Goal: Information Seeking & Learning: Compare options

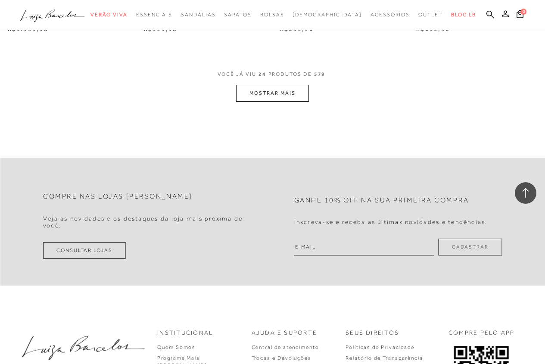
scroll to position [1594, 0]
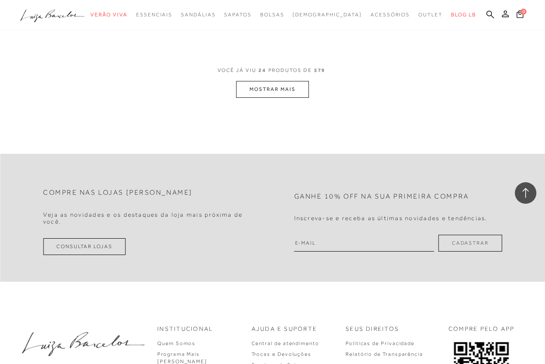
click at [285, 81] on button "MOSTRAR MAIS" at bounding box center [272, 89] width 72 height 17
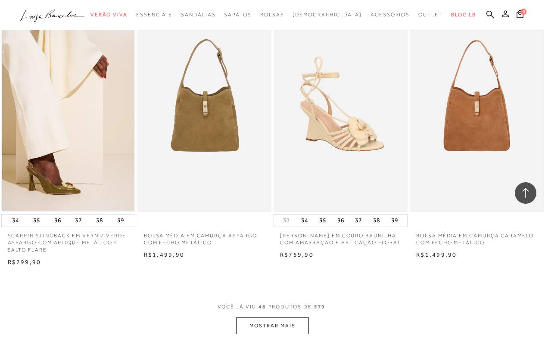
scroll to position [2972, 0]
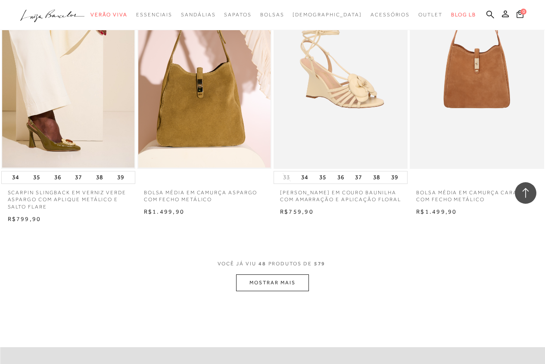
click at [277, 274] on button "MOSTRAR MAIS" at bounding box center [272, 282] width 72 height 17
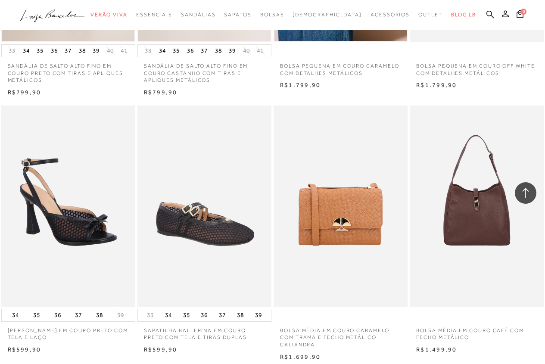
scroll to position [4479, 0]
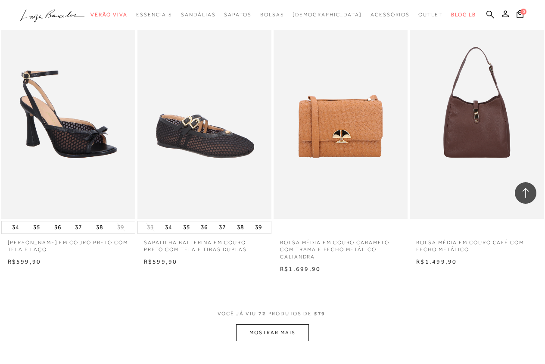
click at [276, 328] on button "MOSTRAR MAIS" at bounding box center [272, 332] width 72 height 17
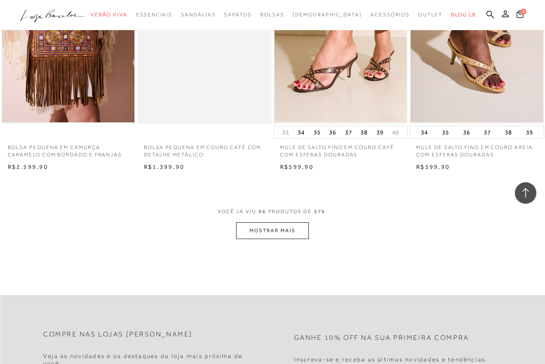
scroll to position [6159, 0]
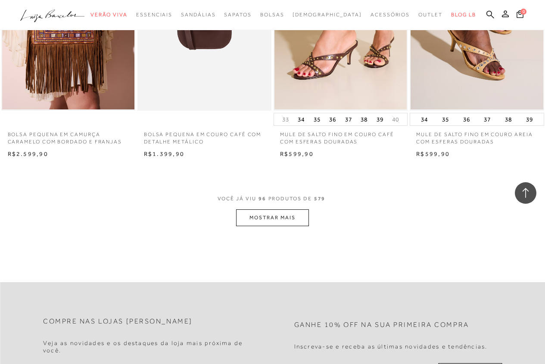
click at [286, 209] on button "MOSTRAR MAIS" at bounding box center [272, 217] width 72 height 17
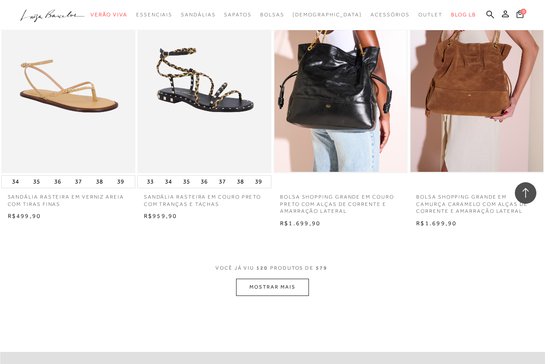
scroll to position [7709, 0]
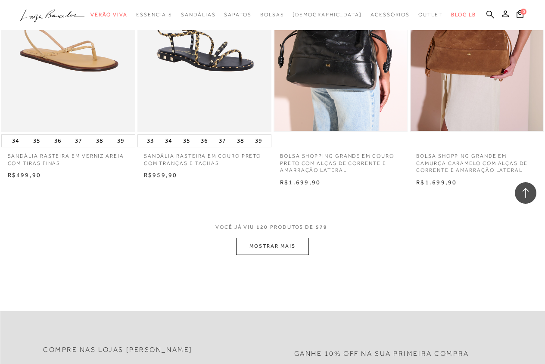
click at [293, 241] on button "MOSTRAR MAIS" at bounding box center [272, 246] width 72 height 17
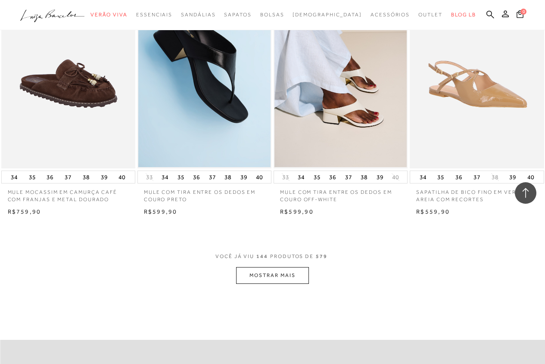
scroll to position [9260, 0]
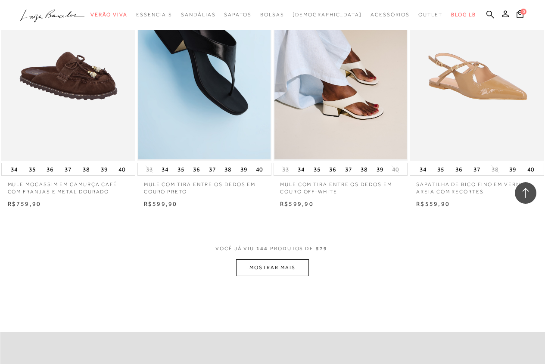
click at [280, 260] on button "MOSTRAR MAIS" at bounding box center [272, 267] width 72 height 17
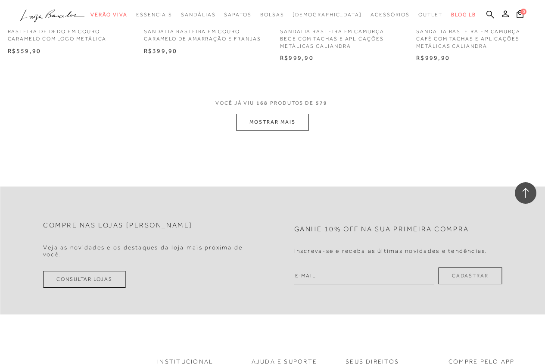
scroll to position [10982, 0]
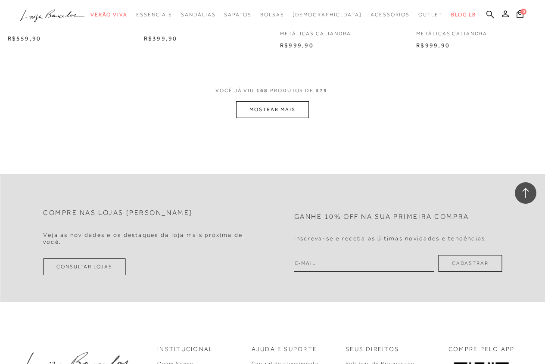
click at [253, 102] on button "MOSTRAR MAIS" at bounding box center [272, 109] width 72 height 17
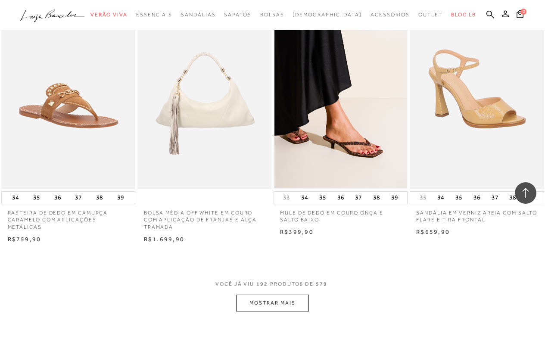
scroll to position [12404, 0]
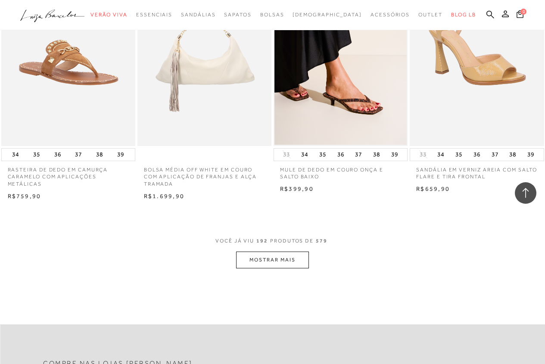
click at [268, 252] on button "MOSTRAR MAIS" at bounding box center [272, 260] width 72 height 17
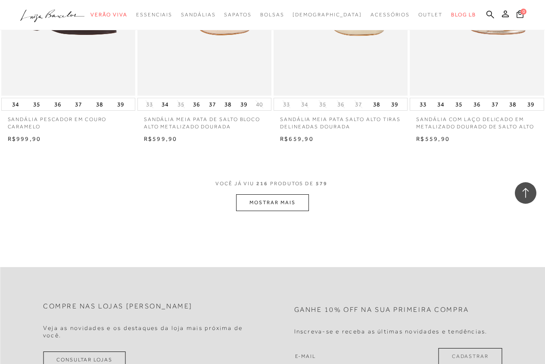
scroll to position [14040, 0]
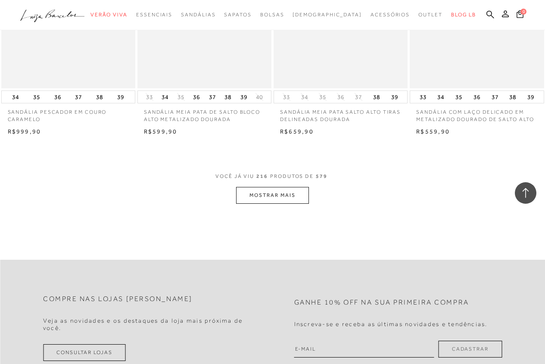
click at [286, 187] on button "MOSTRAR MAIS" at bounding box center [272, 195] width 72 height 17
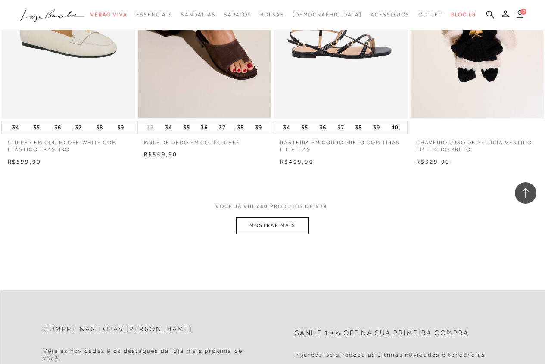
scroll to position [15591, 0]
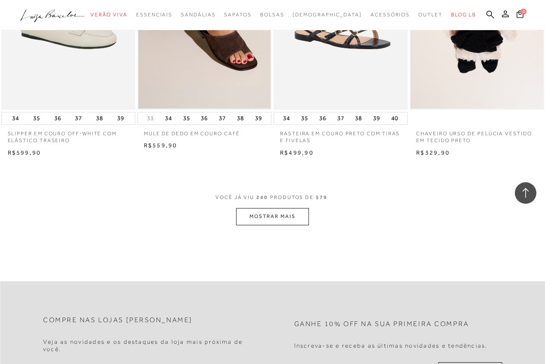
click at [279, 210] on button "MOSTRAR MAIS" at bounding box center [272, 216] width 72 height 17
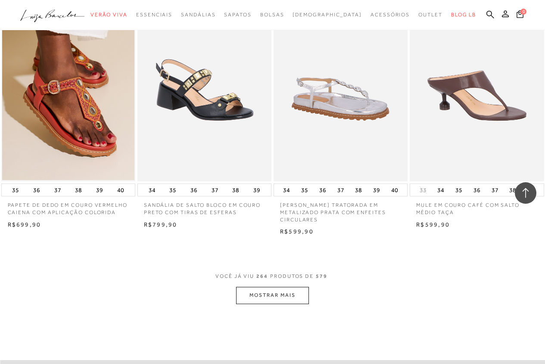
scroll to position [17141, 0]
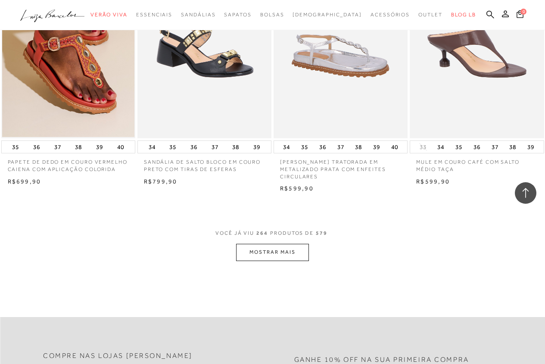
click at [277, 244] on button "MOSTRAR MAIS" at bounding box center [272, 252] width 72 height 17
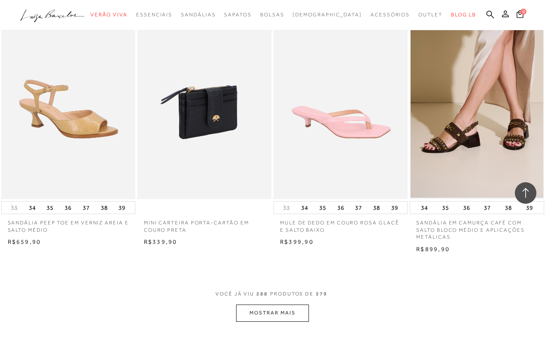
scroll to position [18649, 0]
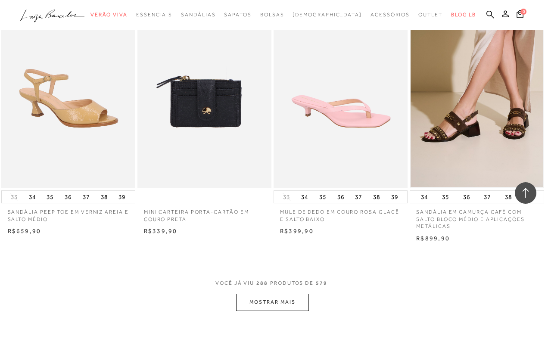
click at [260, 294] on button "MOSTRAR MAIS" at bounding box center [272, 302] width 72 height 17
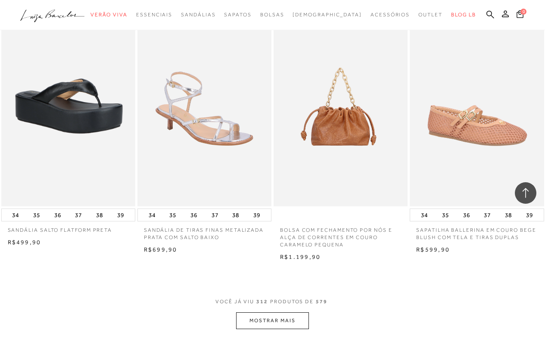
scroll to position [20242, 0]
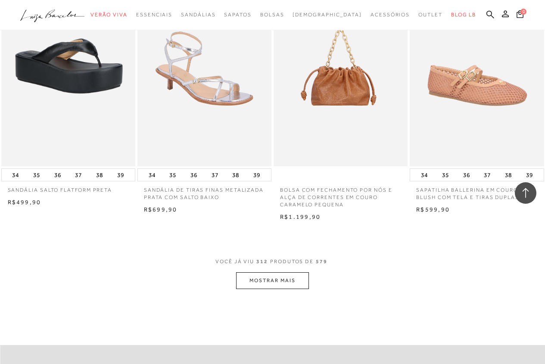
click at [262, 272] on button "MOSTRAR MAIS" at bounding box center [272, 280] width 72 height 17
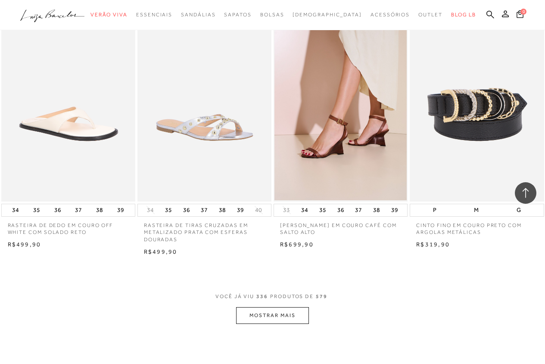
scroll to position [21836, 0]
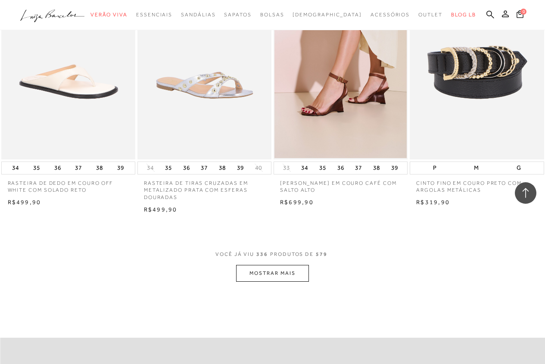
click at [276, 265] on button "MOSTRAR MAIS" at bounding box center [272, 273] width 72 height 17
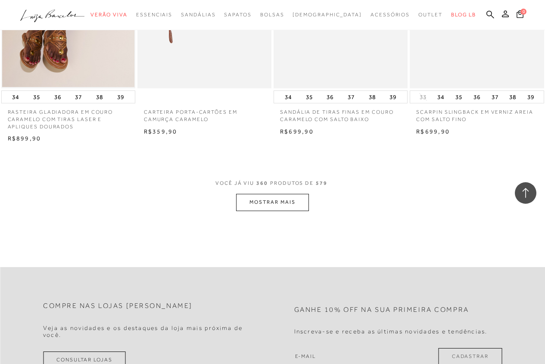
scroll to position [23515, 0]
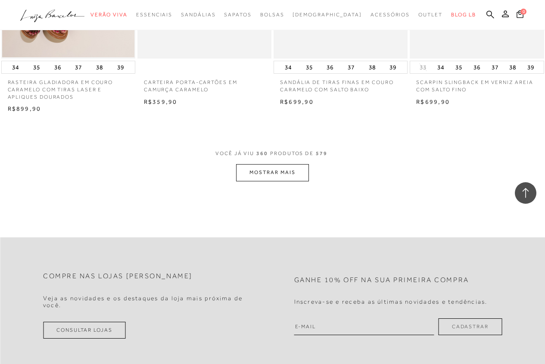
click at [277, 164] on button "MOSTRAR MAIS" at bounding box center [272, 172] width 72 height 17
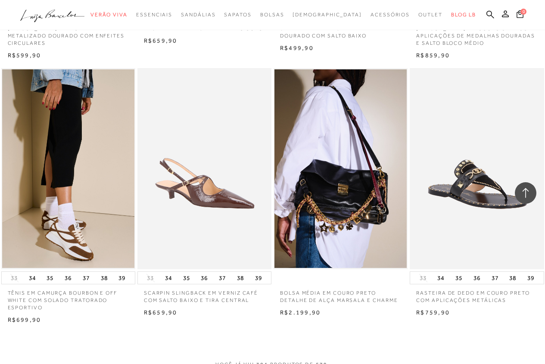
scroll to position [24893, 0]
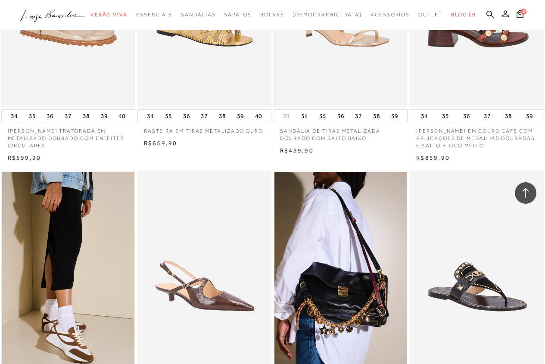
scroll to position [24980, 0]
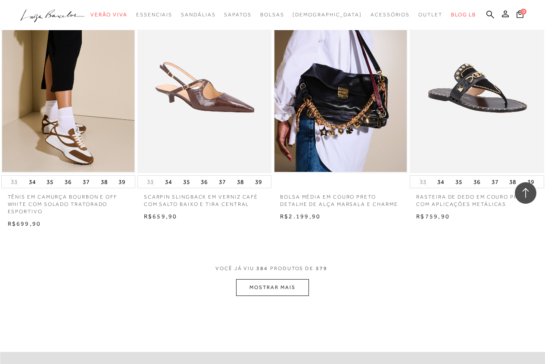
click at [275, 279] on button "MOSTRAR MAIS" at bounding box center [272, 287] width 72 height 17
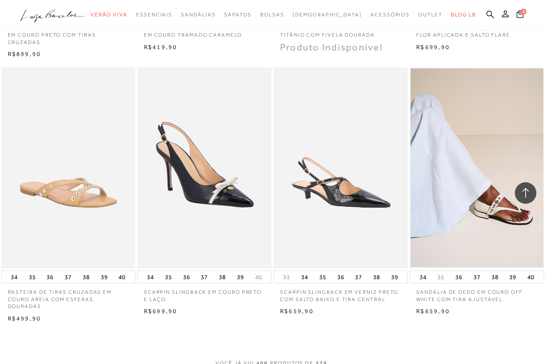
scroll to position [26487, 0]
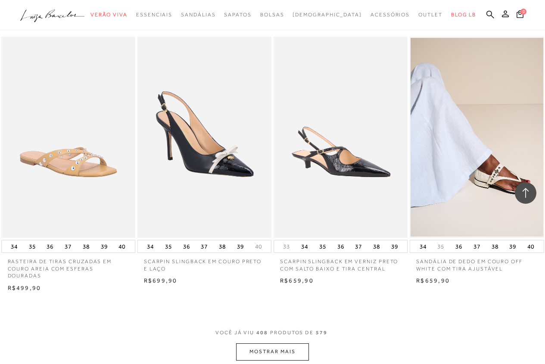
click at [302, 343] on button "MOSTRAR MAIS" at bounding box center [272, 351] width 72 height 17
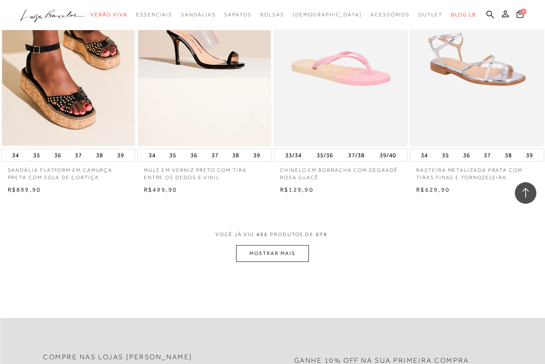
scroll to position [28253, 0]
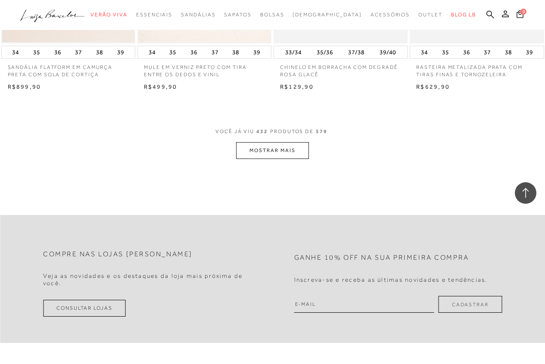
click at [264, 142] on button "MOSTRAR MAIS" at bounding box center [272, 150] width 72 height 17
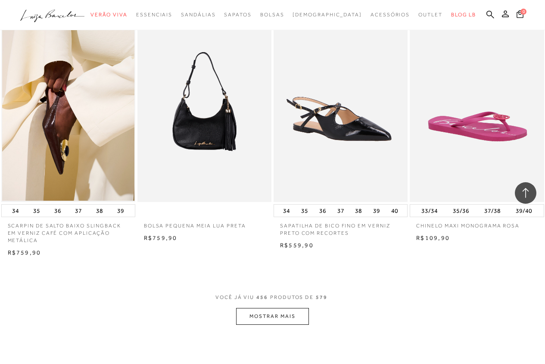
scroll to position [29674, 0]
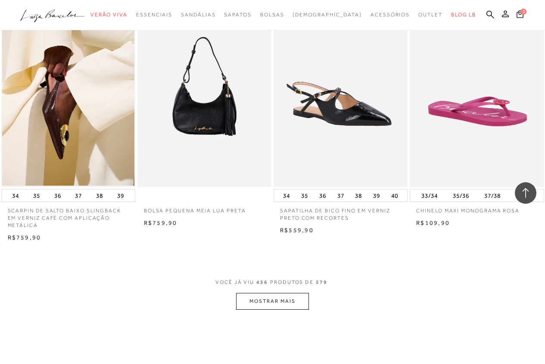
click at [285, 293] on button "MOSTRAR MAIS" at bounding box center [272, 301] width 72 height 17
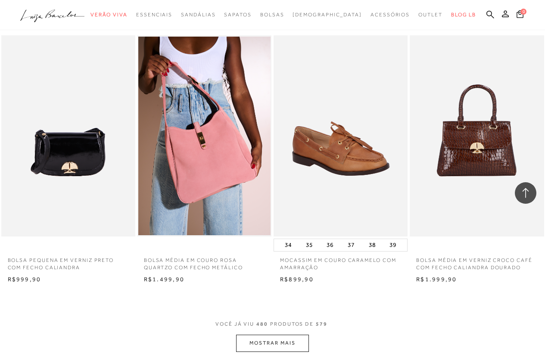
scroll to position [31224, 0]
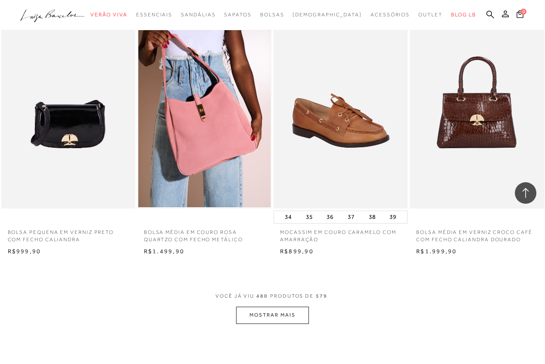
click at [284, 307] on button "MOSTRAR MAIS" at bounding box center [272, 315] width 72 height 17
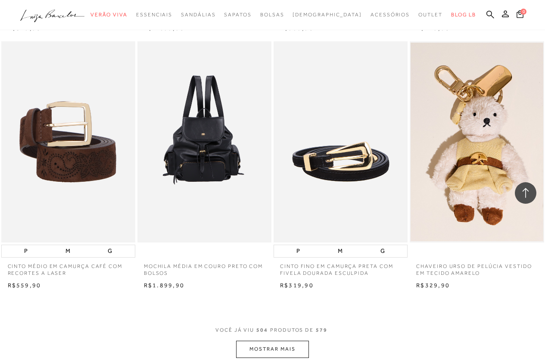
scroll to position [32775, 0]
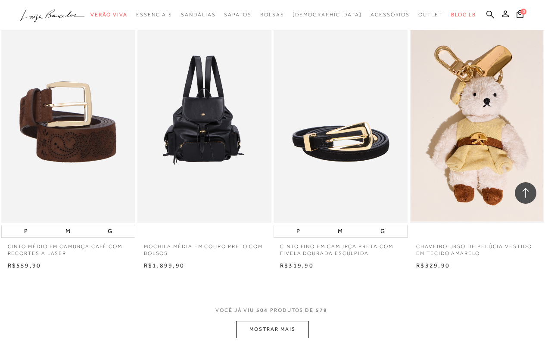
click at [283, 321] on button "MOSTRAR MAIS" at bounding box center [272, 329] width 72 height 17
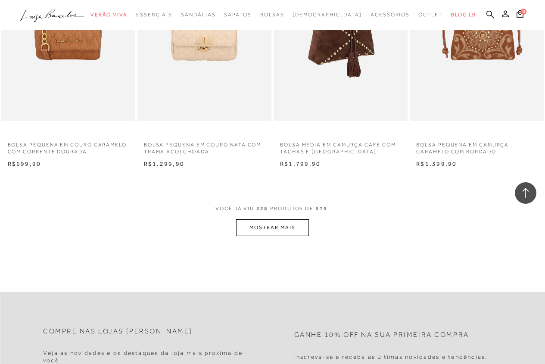
scroll to position [34455, 0]
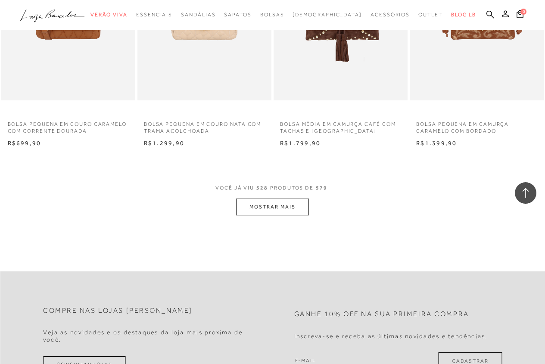
click at [275, 199] on button "MOSTRAR MAIS" at bounding box center [272, 207] width 72 height 17
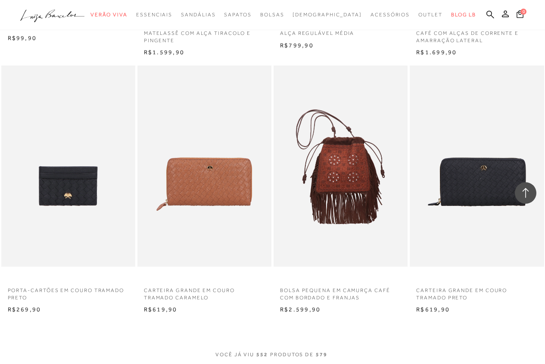
scroll to position [36005, 0]
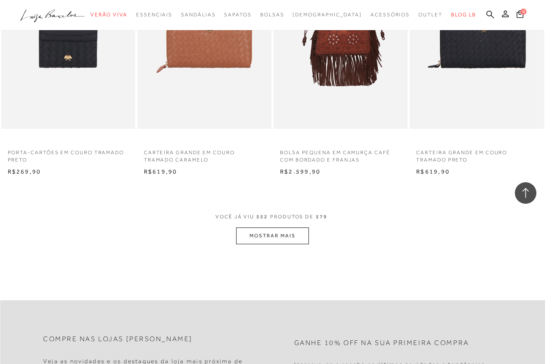
click at [261, 227] on button "MOSTRAR MAIS" at bounding box center [272, 235] width 72 height 17
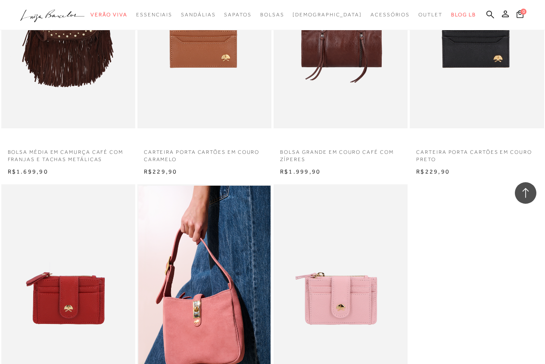
scroll to position [37685, 0]
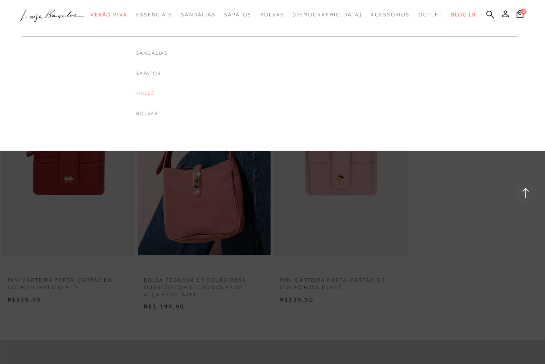
click at [168, 92] on link "Mules" at bounding box center [151, 93] width 31 height 7
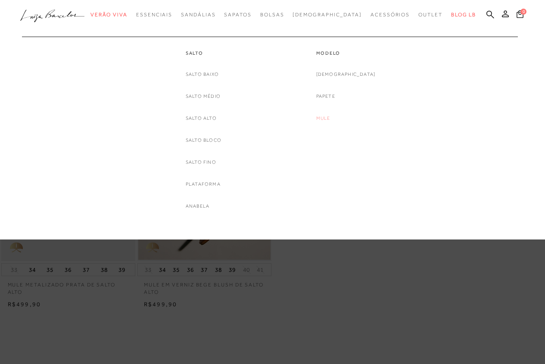
click at [330, 118] on link "Mule" at bounding box center [323, 118] width 14 height 9
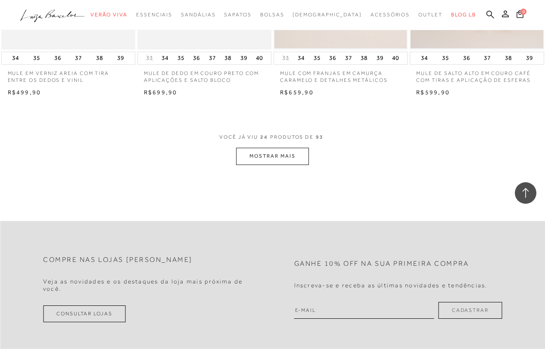
scroll to position [1507, 0]
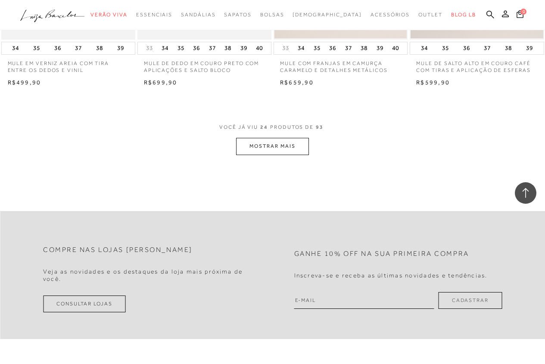
click at [261, 144] on button "MOSTRAR MAIS" at bounding box center [272, 146] width 72 height 17
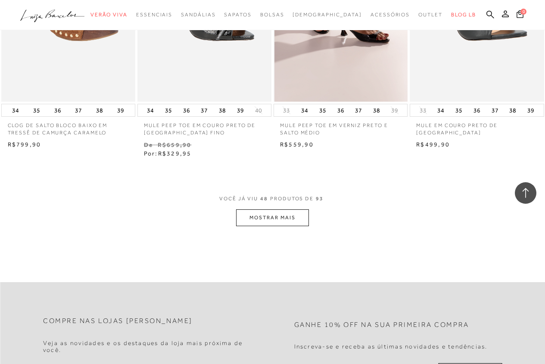
scroll to position [3015, 0]
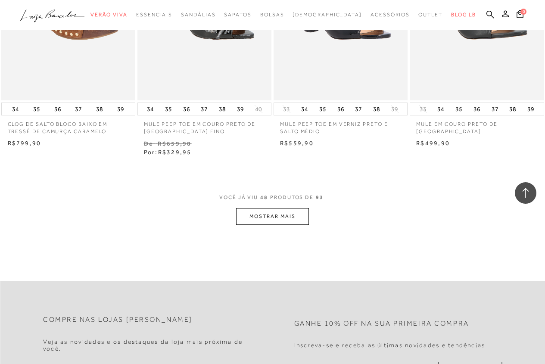
click at [300, 215] on button "MOSTRAR MAIS" at bounding box center [272, 216] width 72 height 17
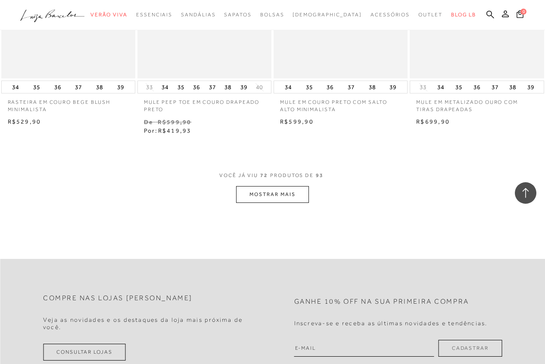
scroll to position [4608, 0]
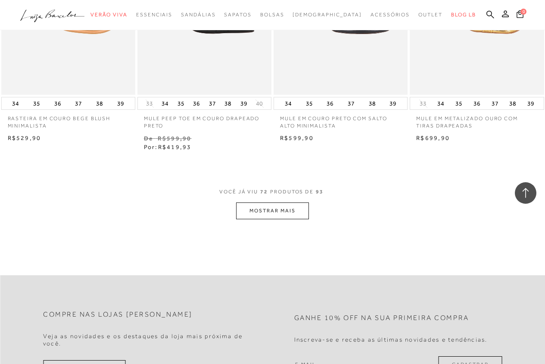
click at [271, 210] on button "MOSTRAR MAIS" at bounding box center [272, 210] width 72 height 17
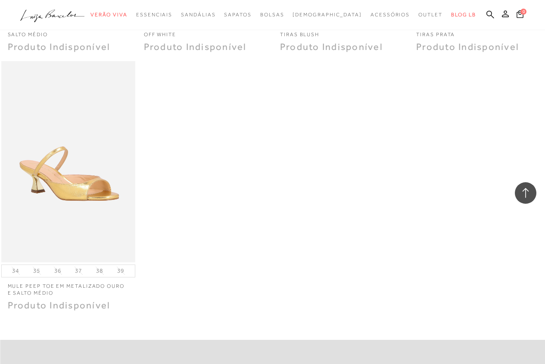
scroll to position [6030, 0]
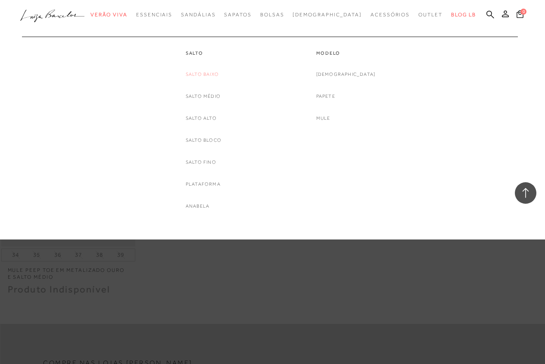
click at [206, 74] on link "Salto Baixo" at bounding box center [202, 74] width 33 height 9
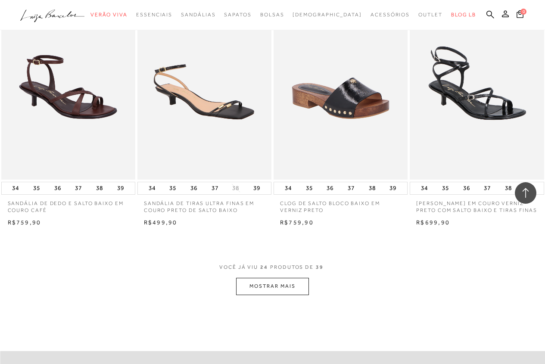
scroll to position [1464, 0]
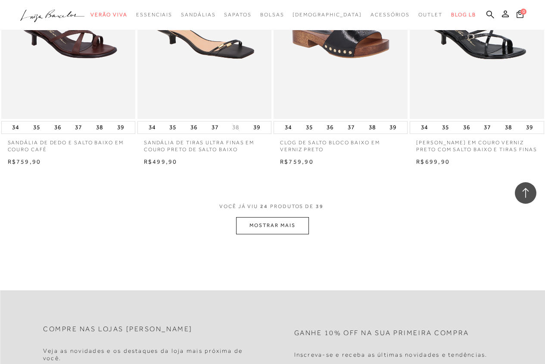
click at [255, 224] on button "MOSTRAR MAIS" at bounding box center [272, 225] width 72 height 17
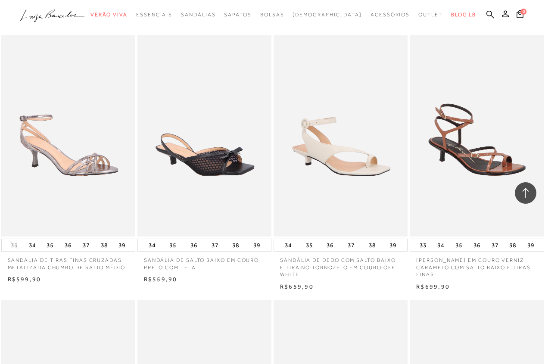
scroll to position [1077, 0]
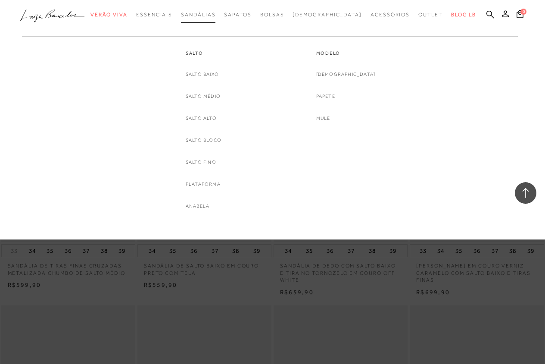
click at [215, 13] on span "Sandálias" at bounding box center [198, 15] width 34 height 6
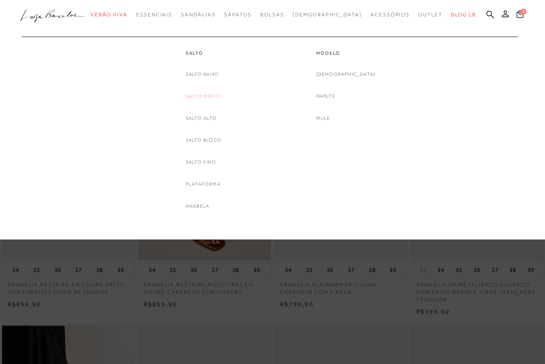
click at [207, 97] on link "Salto Médio" at bounding box center [203, 96] width 35 height 9
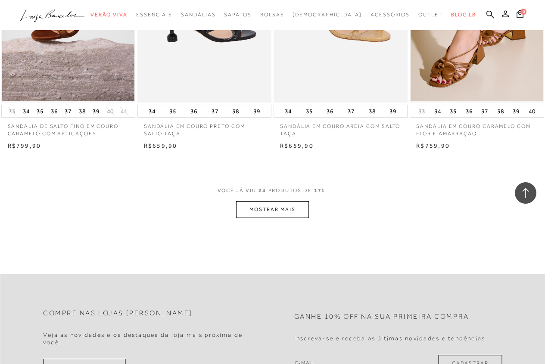
scroll to position [1464, 0]
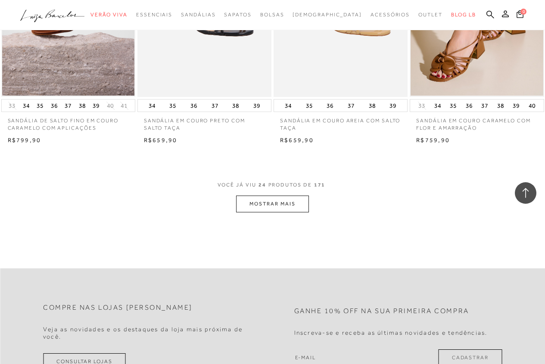
click at [258, 202] on button "MOSTRAR MAIS" at bounding box center [272, 204] width 72 height 17
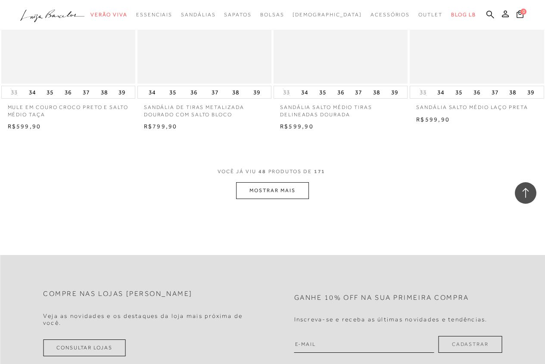
scroll to position [3058, 0]
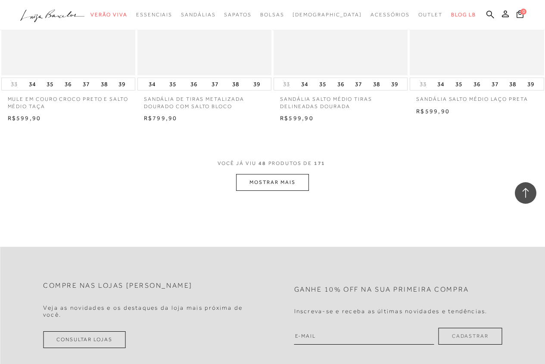
click at [265, 180] on button "MOSTRAR MAIS" at bounding box center [272, 182] width 72 height 17
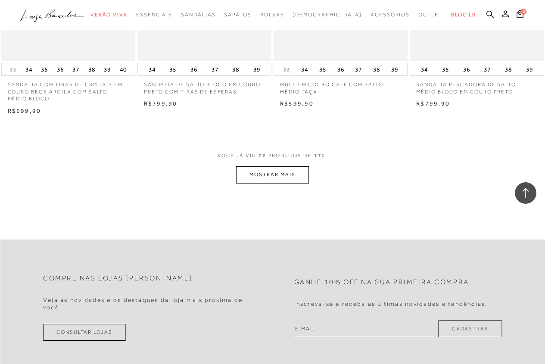
scroll to position [4651, 0]
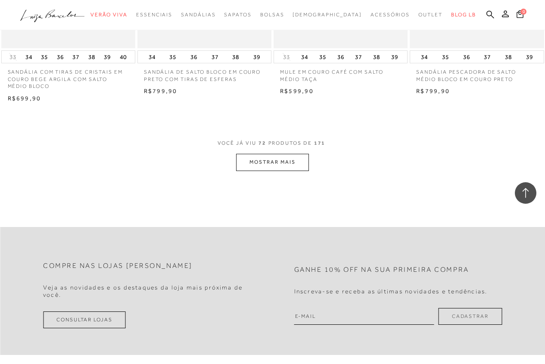
click at [267, 162] on button "MOSTRAR MAIS" at bounding box center [272, 162] width 72 height 17
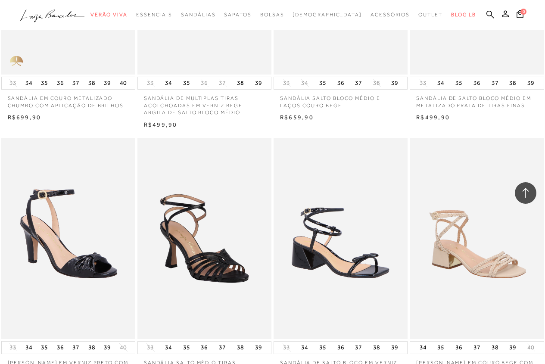
scroll to position [6159, 0]
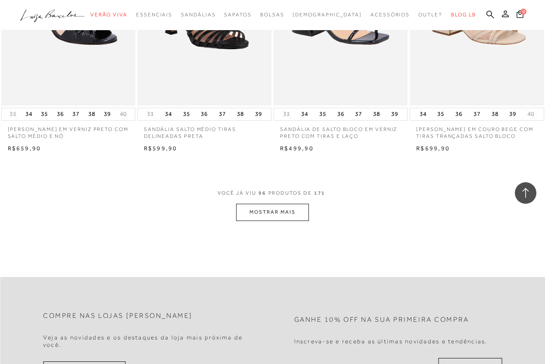
click at [274, 211] on button "MOSTRAR MAIS" at bounding box center [272, 212] width 72 height 17
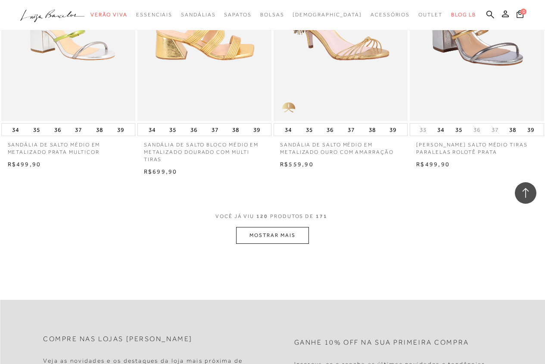
scroll to position [7752, 0]
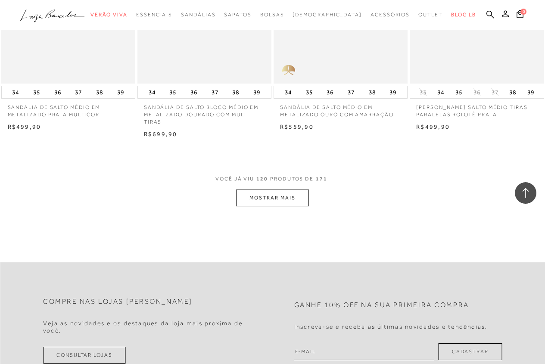
click at [255, 196] on button "MOSTRAR MAIS" at bounding box center [272, 198] width 72 height 17
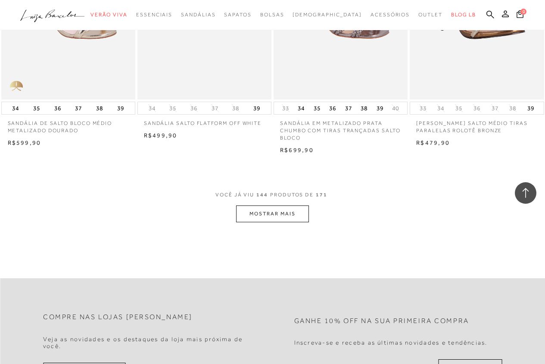
scroll to position [9346, 0]
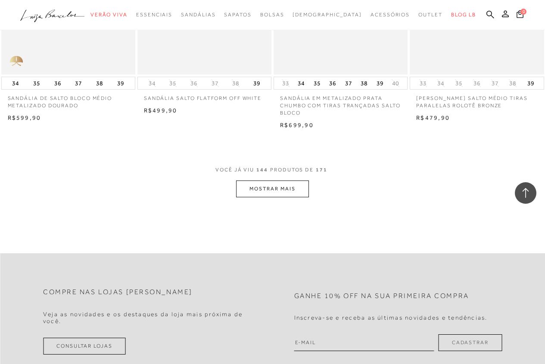
click at [249, 188] on button "MOSTRAR MAIS" at bounding box center [272, 188] width 72 height 17
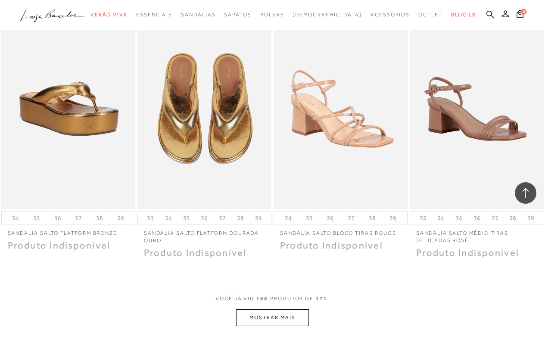
scroll to position [10896, 0]
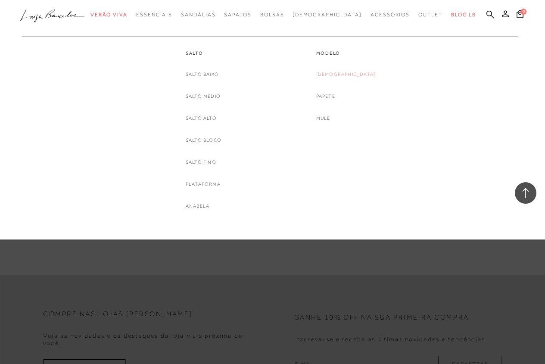
click at [349, 74] on link "[DEMOGRAPHIC_DATA]" at bounding box center [345, 74] width 59 height 9
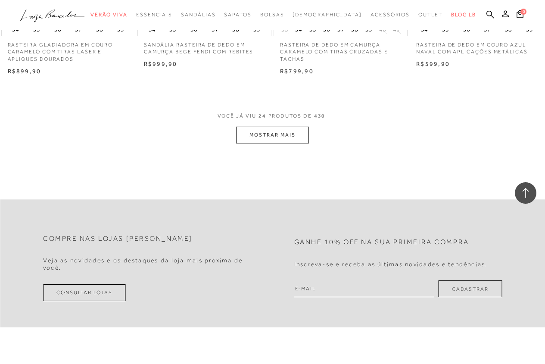
scroll to position [1594, 0]
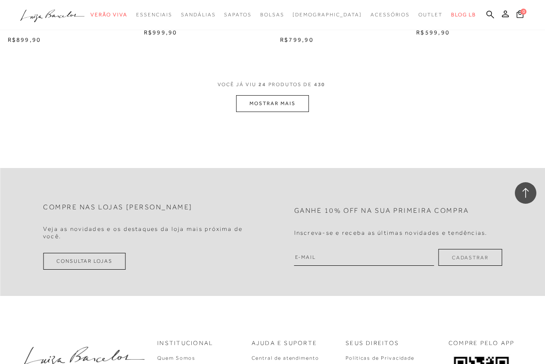
click at [258, 104] on button "MOSTRAR MAIS" at bounding box center [272, 103] width 72 height 17
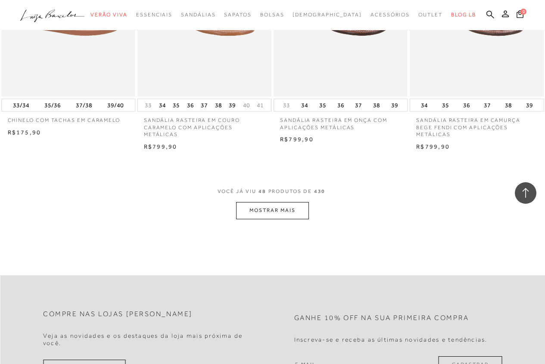
scroll to position [3144, 0]
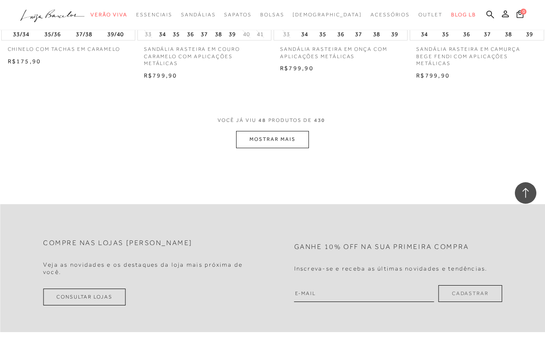
click at [252, 141] on button "MOSTRAR MAIS" at bounding box center [272, 139] width 72 height 17
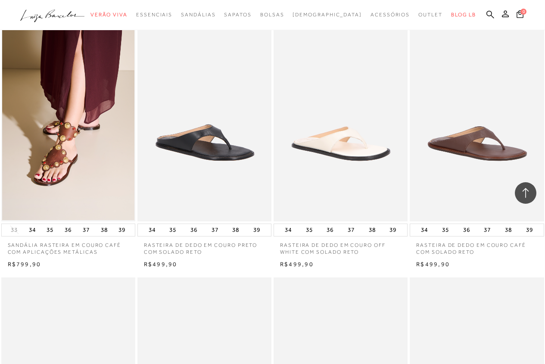
scroll to position [3230, 0]
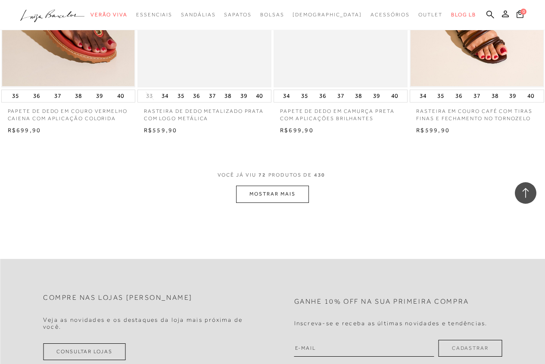
scroll to position [4651, 0]
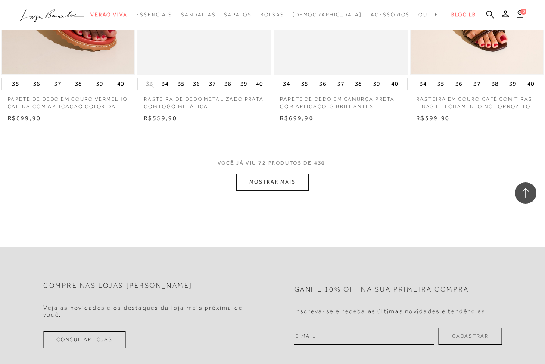
click at [253, 182] on button "MOSTRAR MAIS" at bounding box center [272, 182] width 72 height 17
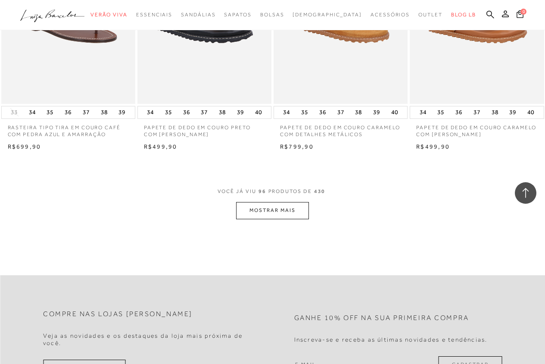
scroll to position [6245, 0]
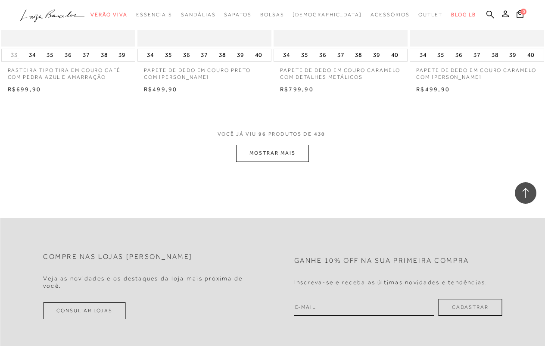
click at [253, 150] on button "MOSTRAR MAIS" at bounding box center [272, 153] width 72 height 17
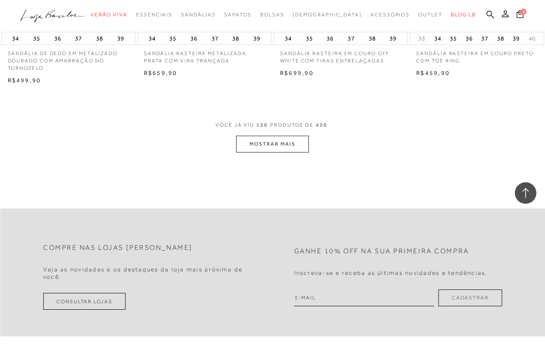
scroll to position [7881, 0]
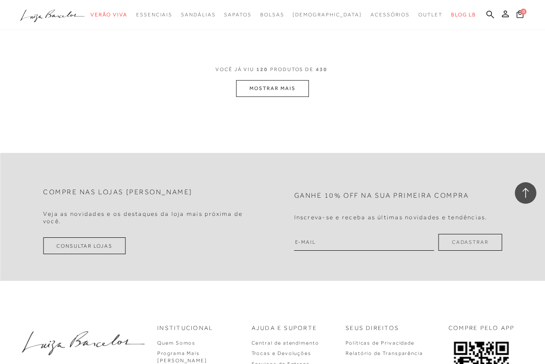
click at [258, 89] on button "MOSTRAR MAIS" at bounding box center [272, 88] width 72 height 17
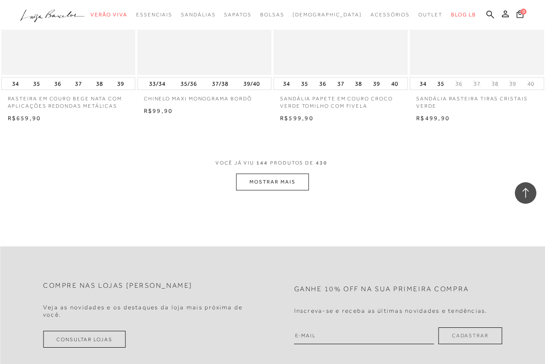
scroll to position [9346, 0]
click at [266, 181] on button "MOSTRAR MAIS" at bounding box center [272, 181] width 72 height 17
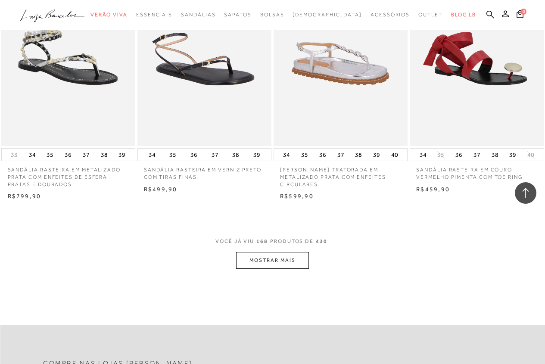
scroll to position [10939, 0]
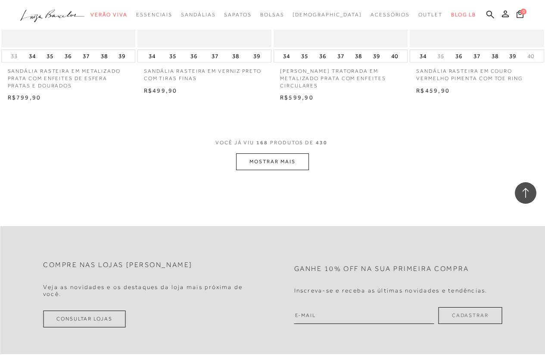
click at [267, 164] on button "MOSTRAR MAIS" at bounding box center [272, 161] width 72 height 17
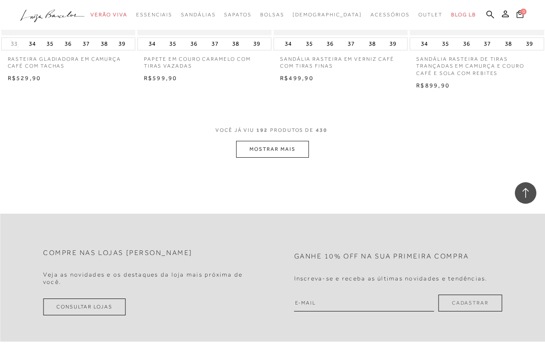
scroll to position [12533, 0]
click at [264, 148] on button "MOSTRAR MAIS" at bounding box center [272, 148] width 72 height 17
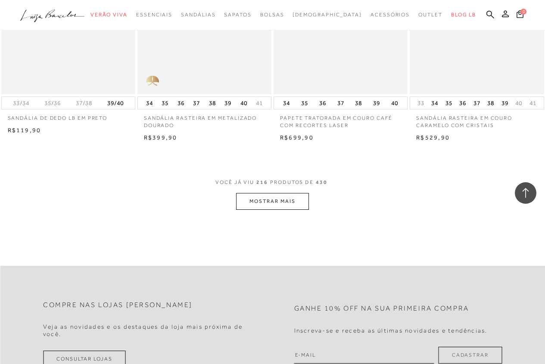
scroll to position [14040, 0]
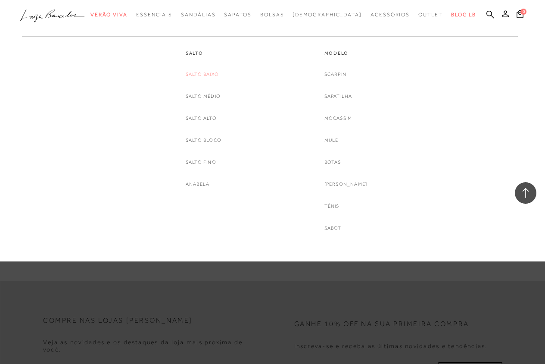
click at [208, 75] on link "Salto Baixo" at bounding box center [202, 74] width 33 height 9
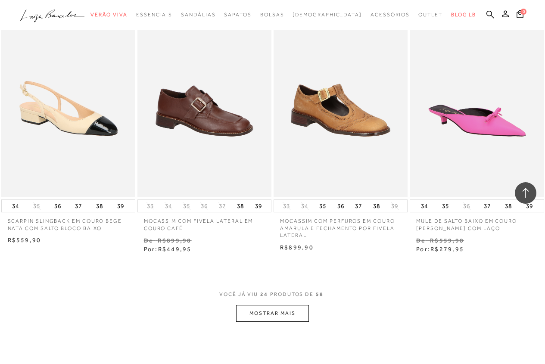
scroll to position [1421, 0]
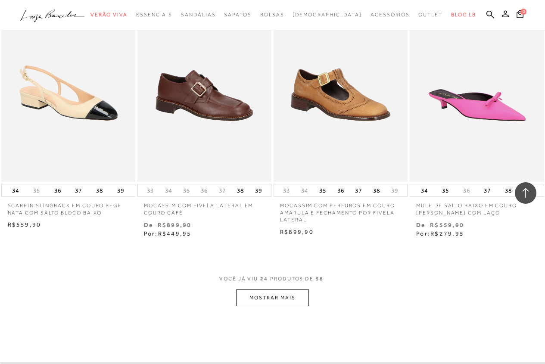
click at [269, 297] on button "MOSTRAR MAIS" at bounding box center [272, 297] width 72 height 17
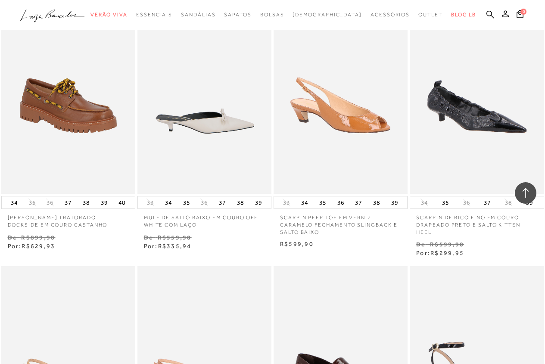
scroll to position [1680, 0]
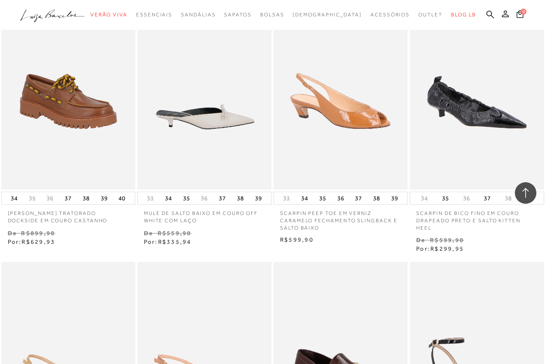
click at [203, 115] on img at bounding box center [204, 88] width 133 height 201
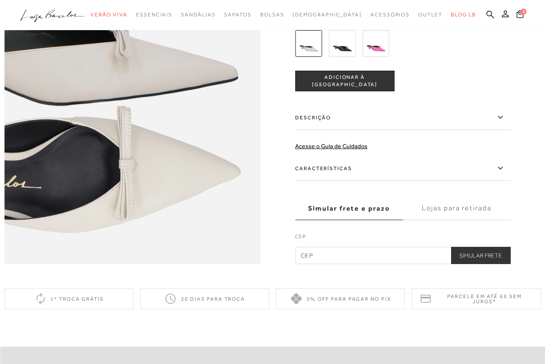
scroll to position [560, 0]
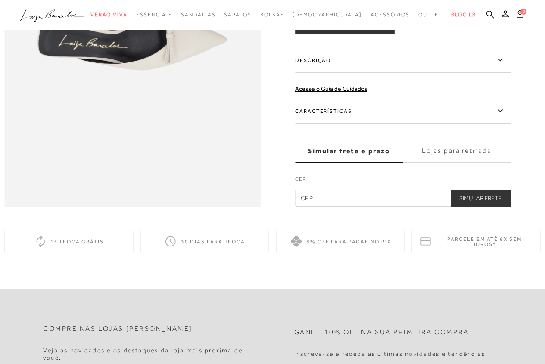
click at [505, 116] on icon at bounding box center [500, 111] width 10 height 11
click at [0, 0] on input "Características" at bounding box center [0, 0] width 0 height 0
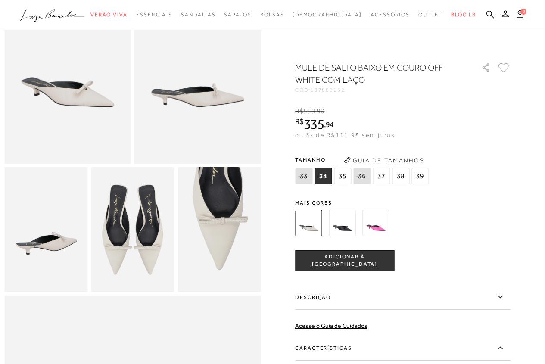
scroll to position [86, 0]
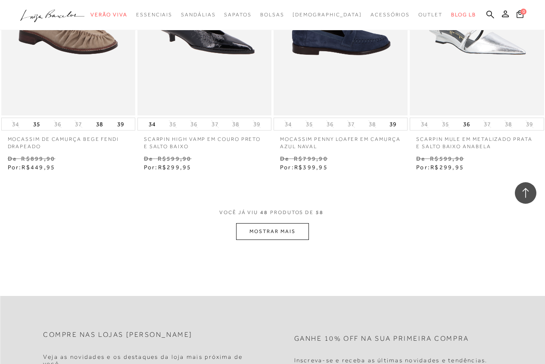
scroll to position [3131, 0]
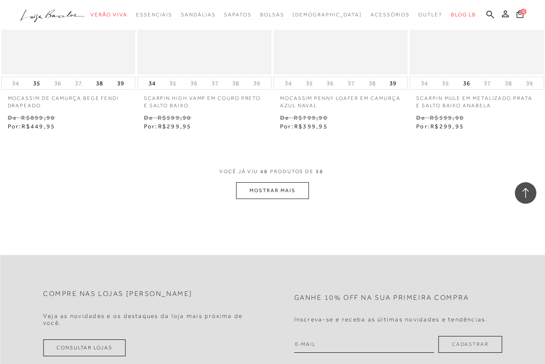
click at [249, 191] on button "MOSTRAR MAIS" at bounding box center [272, 190] width 72 height 17
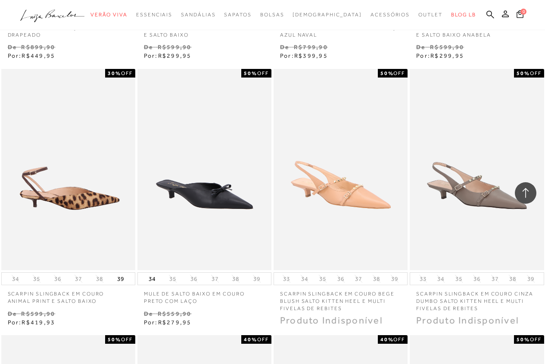
scroll to position [3217, 0]
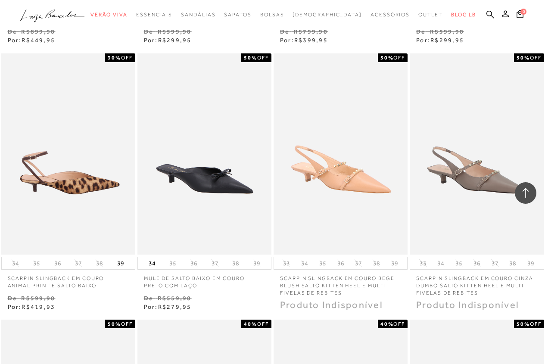
click at [80, 199] on img at bounding box center [68, 153] width 133 height 201
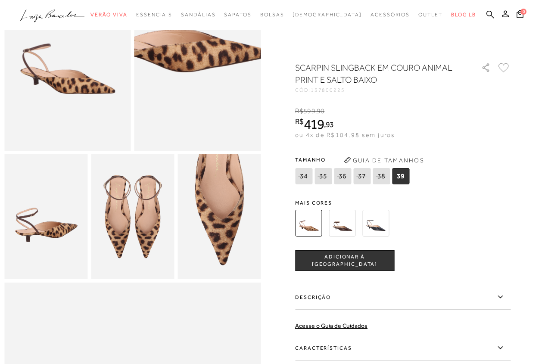
scroll to position [129, 0]
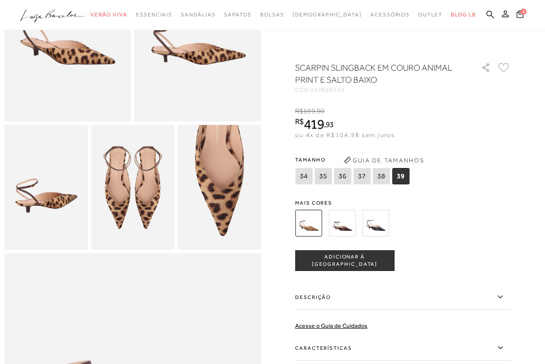
click at [347, 226] on img at bounding box center [342, 223] width 27 height 27
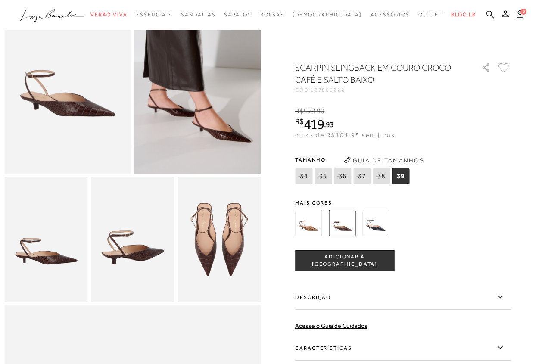
scroll to position [86, 0]
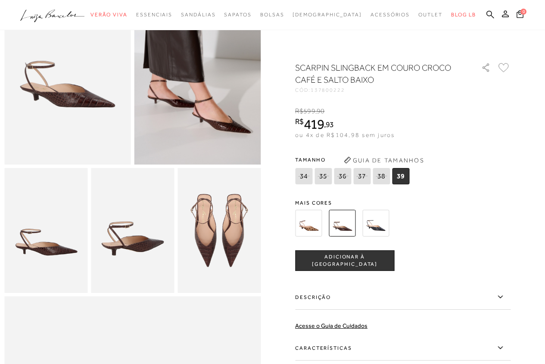
click at [374, 227] on img at bounding box center [375, 223] width 27 height 27
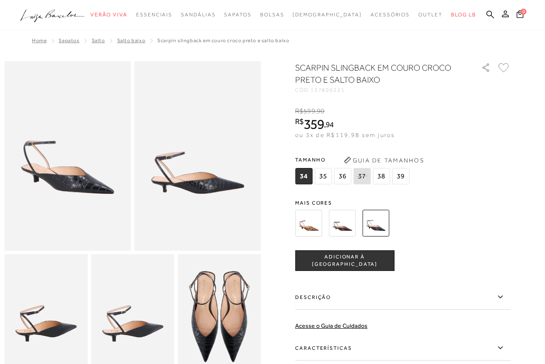
click at [313, 224] on img at bounding box center [308, 223] width 27 height 27
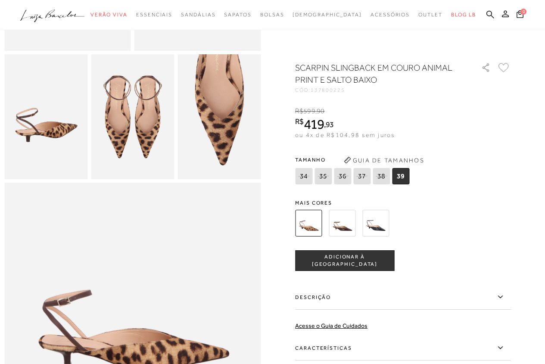
scroll to position [215, 0]
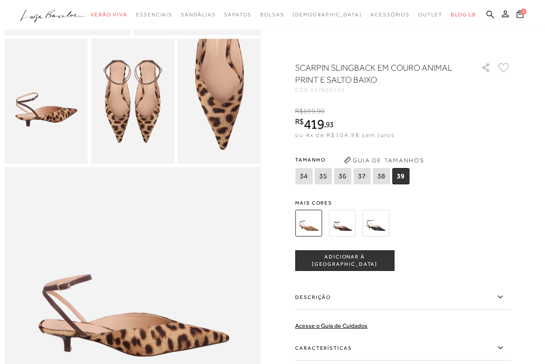
click at [503, 296] on icon at bounding box center [500, 297] width 10 height 11
click at [0, 0] on input "Descrição" at bounding box center [0, 0] width 0 height 0
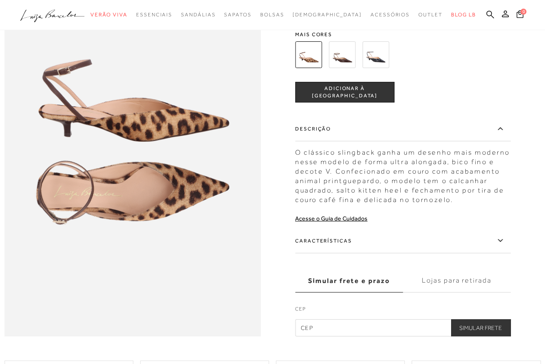
scroll to position [431, 0]
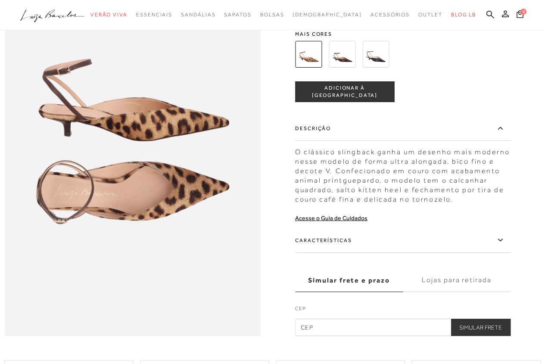
click at [505, 245] on icon at bounding box center [500, 240] width 10 height 11
click at [0, 0] on input "Características" at bounding box center [0, 0] width 0 height 0
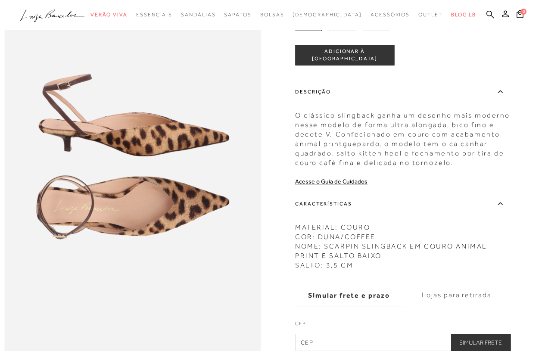
scroll to position [474, 0]
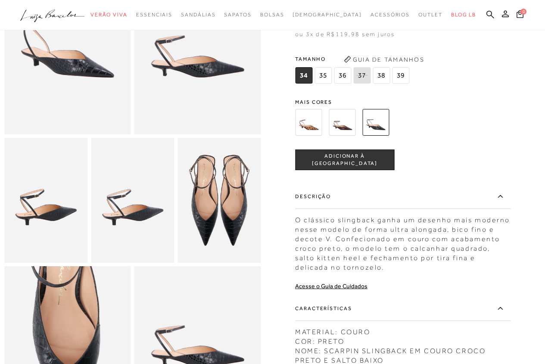
scroll to position [129, 0]
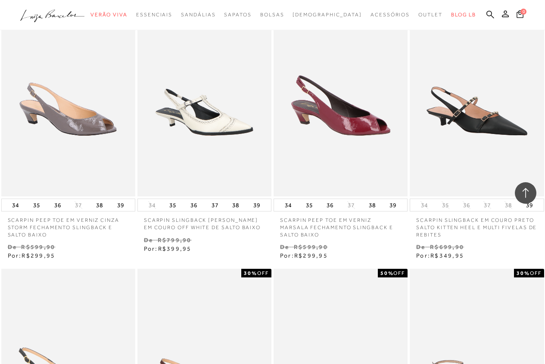
scroll to position [2455, 0]
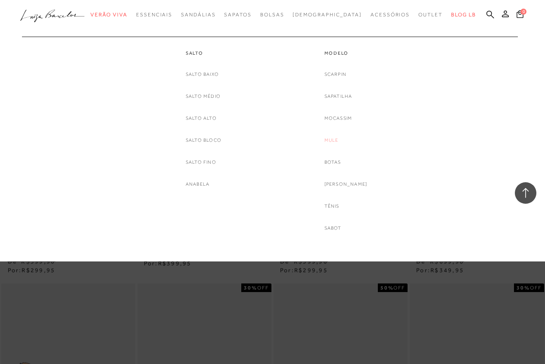
click at [339, 140] on link "Mule" at bounding box center [331, 140] width 14 height 9
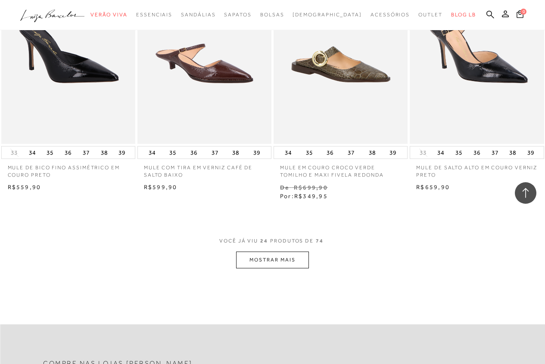
scroll to position [1464, 0]
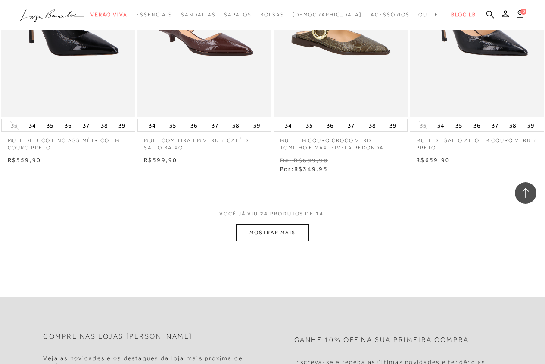
click at [261, 230] on button "MOSTRAR MAIS" at bounding box center [272, 232] width 72 height 17
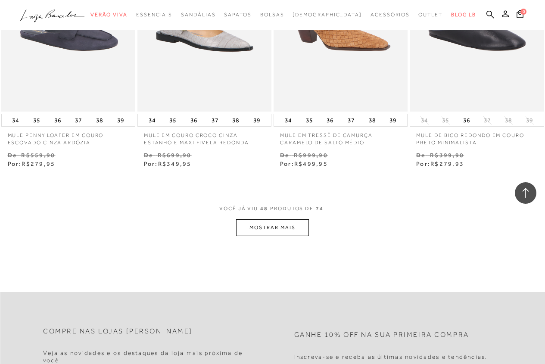
scroll to position [3101, 0]
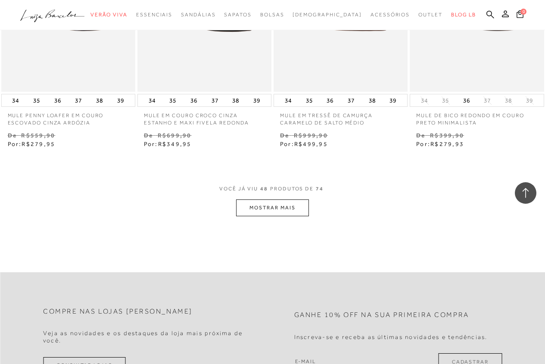
click at [255, 199] on button "MOSTRAR MAIS" at bounding box center [272, 207] width 72 height 17
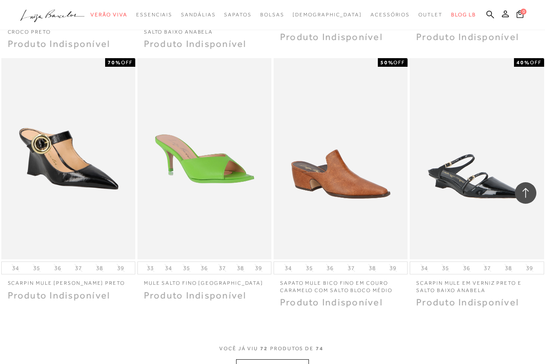
scroll to position [4522, 0]
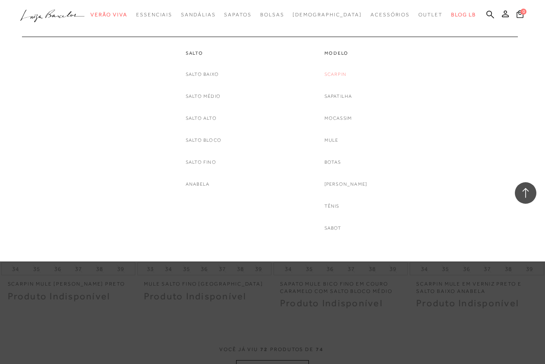
click at [337, 72] on link "Scarpin" at bounding box center [335, 74] width 22 height 9
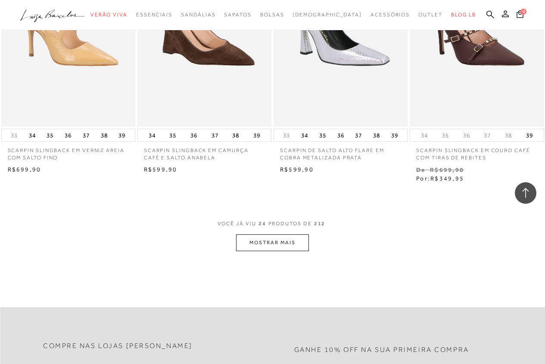
scroll to position [1507, 0]
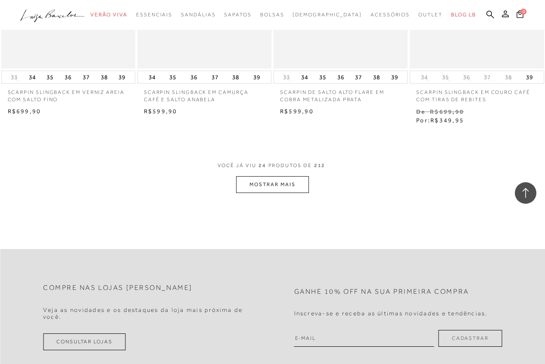
click at [291, 181] on button "MOSTRAR MAIS" at bounding box center [272, 184] width 72 height 17
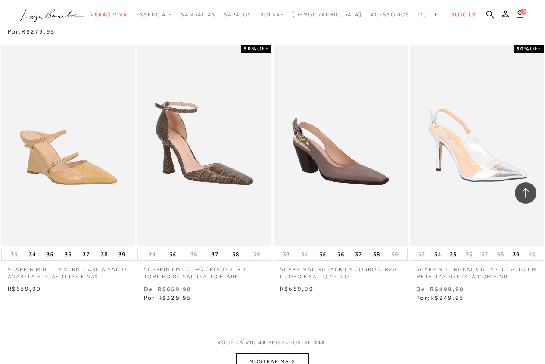
scroll to position [3101, 0]
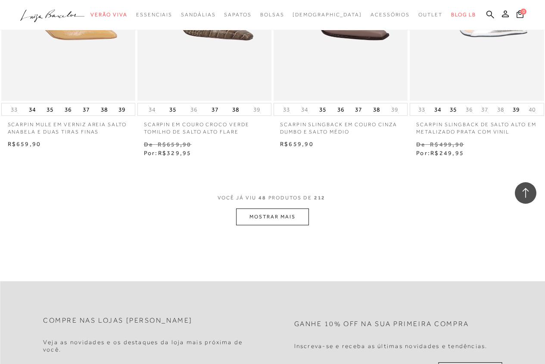
click at [272, 208] on button "MOSTRAR MAIS" at bounding box center [272, 216] width 72 height 17
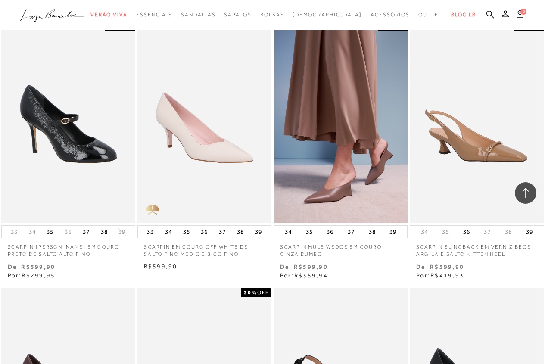
scroll to position [4393, 0]
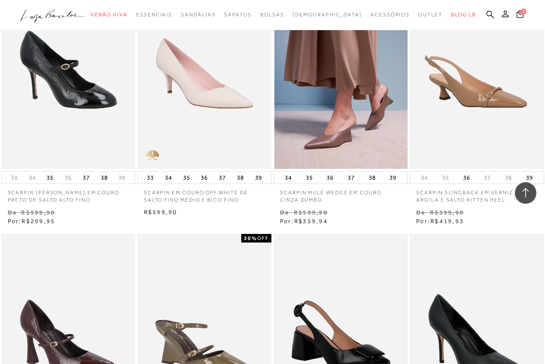
click at [335, 73] on img at bounding box center [340, 68] width 133 height 201
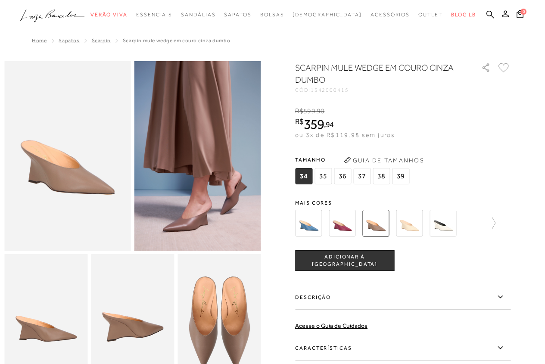
click at [444, 224] on img at bounding box center [442, 223] width 27 height 27
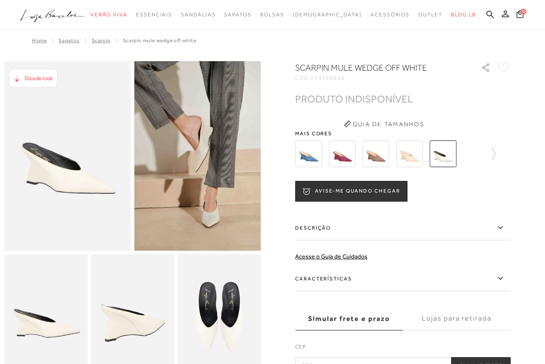
click at [377, 150] on img at bounding box center [375, 153] width 27 height 27
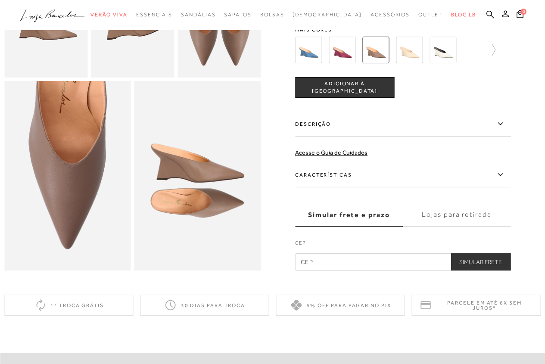
scroll to position [345, 0]
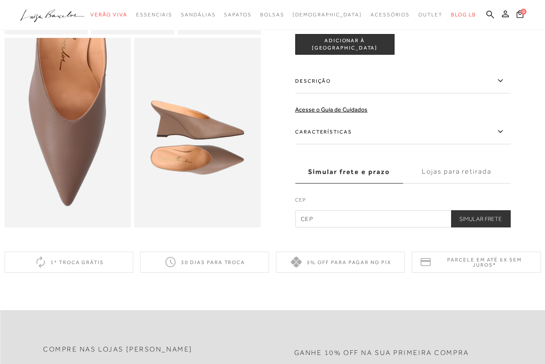
click at [504, 137] on icon at bounding box center [500, 131] width 10 height 11
click at [0, 0] on input "Características" at bounding box center [0, 0] width 0 height 0
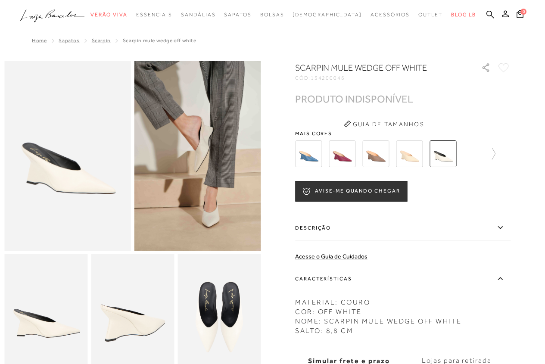
drag, startPoint x: 68, startPoint y: 1, endPoint x: 338, endPoint y: 43, distance: 273.7
click at [338, 43] on div "Home SAPATOS Scarpin SCARPIN MULE WEDGE OFF WHITE" at bounding box center [272, 41] width 536 height 22
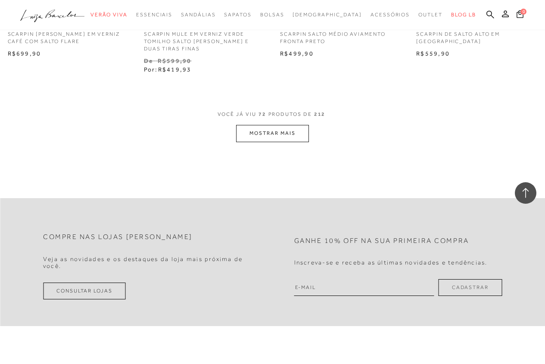
scroll to position [4781, 0]
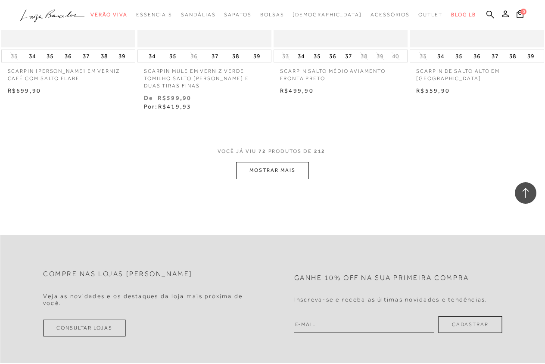
click at [257, 162] on button "MOSTRAR MAIS" at bounding box center [272, 170] width 72 height 17
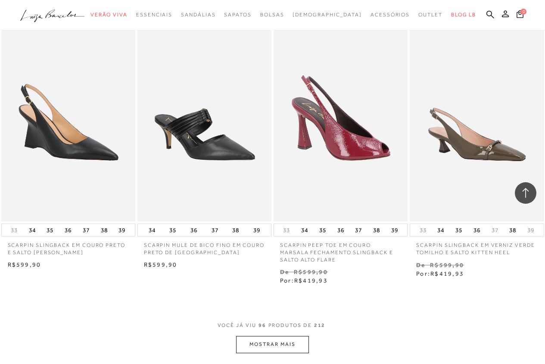
scroll to position [6374, 0]
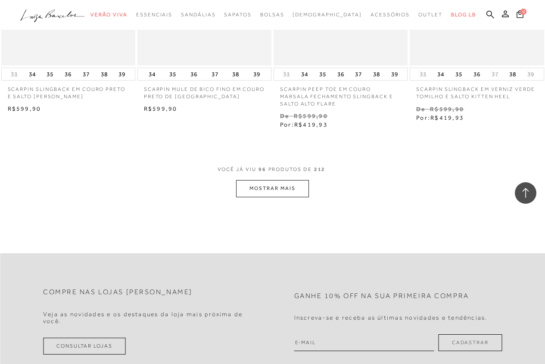
click at [252, 180] on button "MOSTRAR MAIS" at bounding box center [272, 188] width 72 height 17
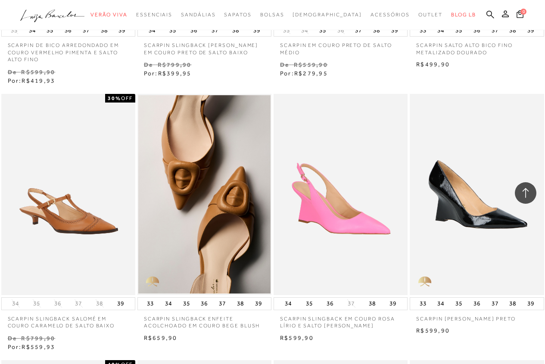
scroll to position [6719, 0]
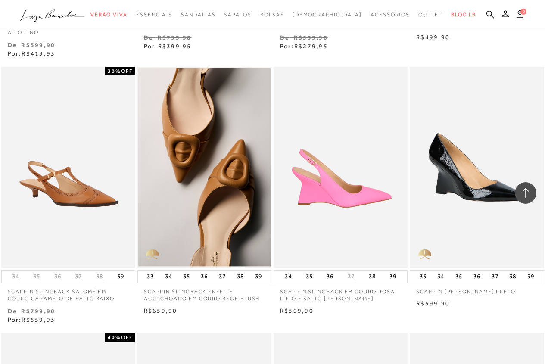
click at [338, 168] on img at bounding box center [340, 167] width 133 height 201
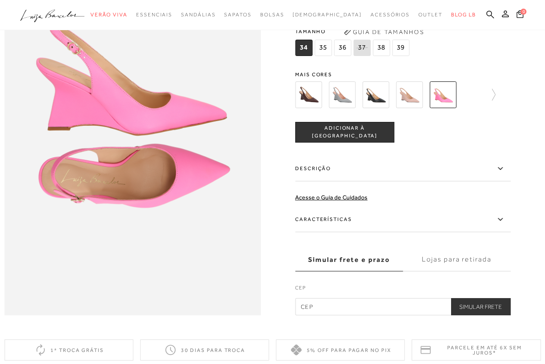
scroll to position [517, 0]
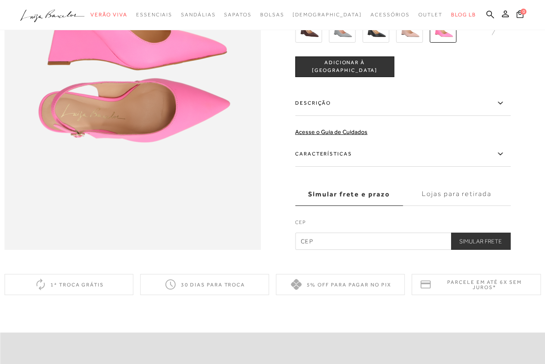
click at [502, 155] on icon at bounding box center [499, 153] width 5 height 3
click at [0, 0] on input "Características" at bounding box center [0, 0] width 0 height 0
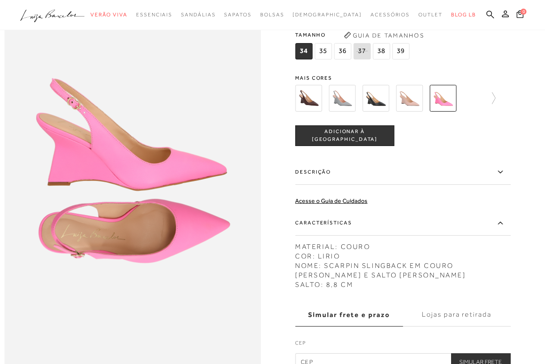
scroll to position [388, 0]
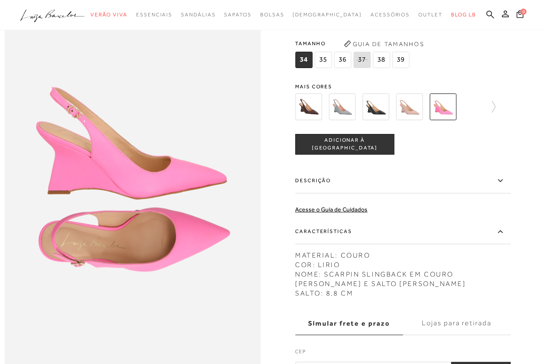
click at [410, 120] on img at bounding box center [409, 106] width 27 height 27
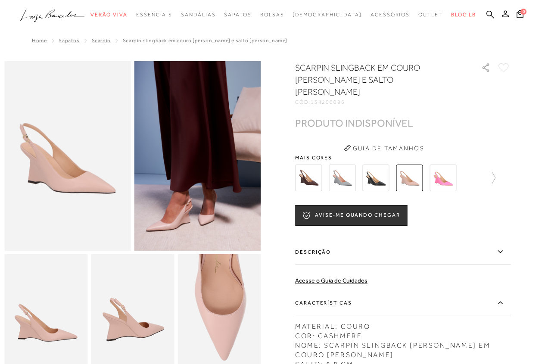
click at [312, 168] on img at bounding box center [308, 178] width 27 height 27
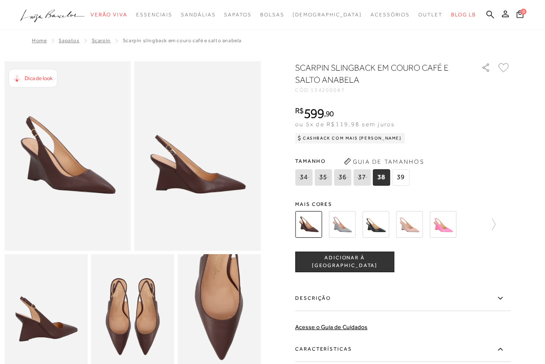
click at [348, 224] on img at bounding box center [342, 224] width 27 height 27
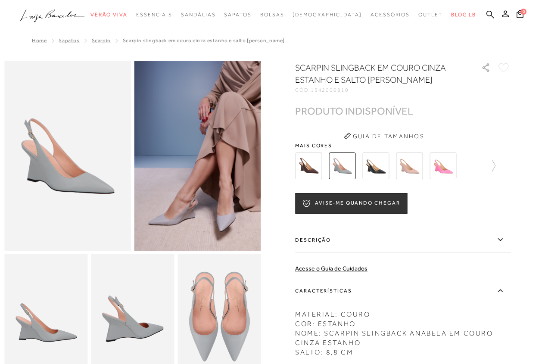
click at [444, 167] on img at bounding box center [442, 165] width 27 height 27
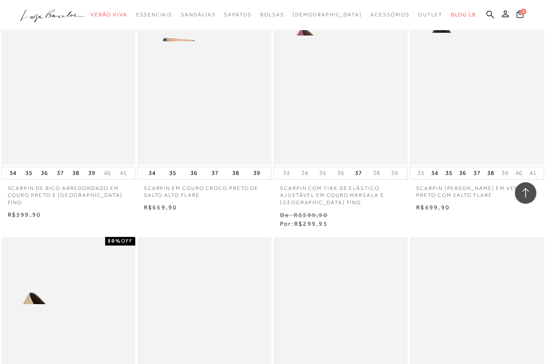
scroll to position [2584, 0]
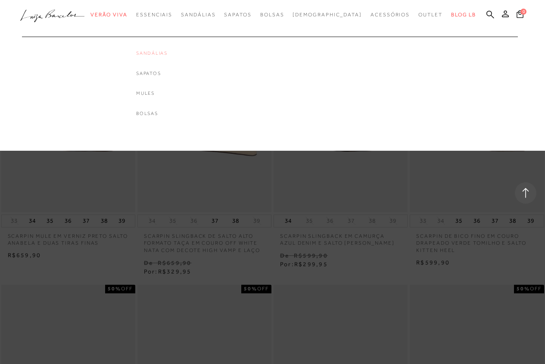
click at [160, 52] on link "Sandálias" at bounding box center [151, 53] width 31 height 7
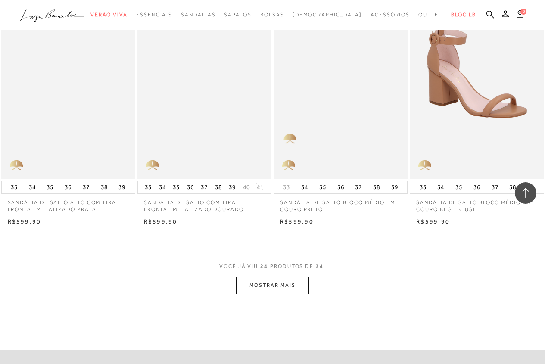
scroll to position [1378, 0]
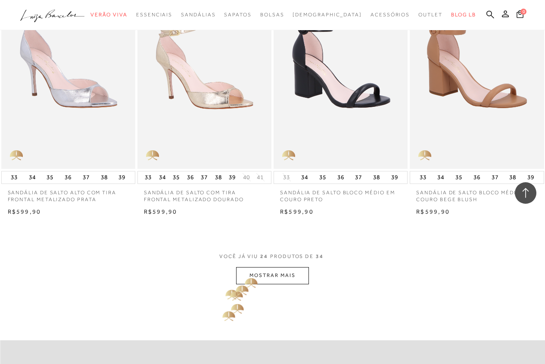
click at [249, 273] on button "MOSTRAR MAIS" at bounding box center [272, 275] width 72 height 17
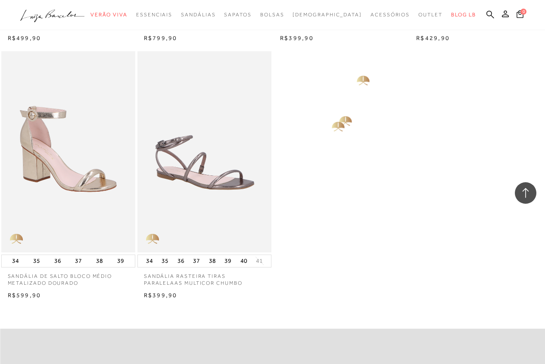
scroll to position [2153, 0]
